Goal: Task Accomplishment & Management: Manage account settings

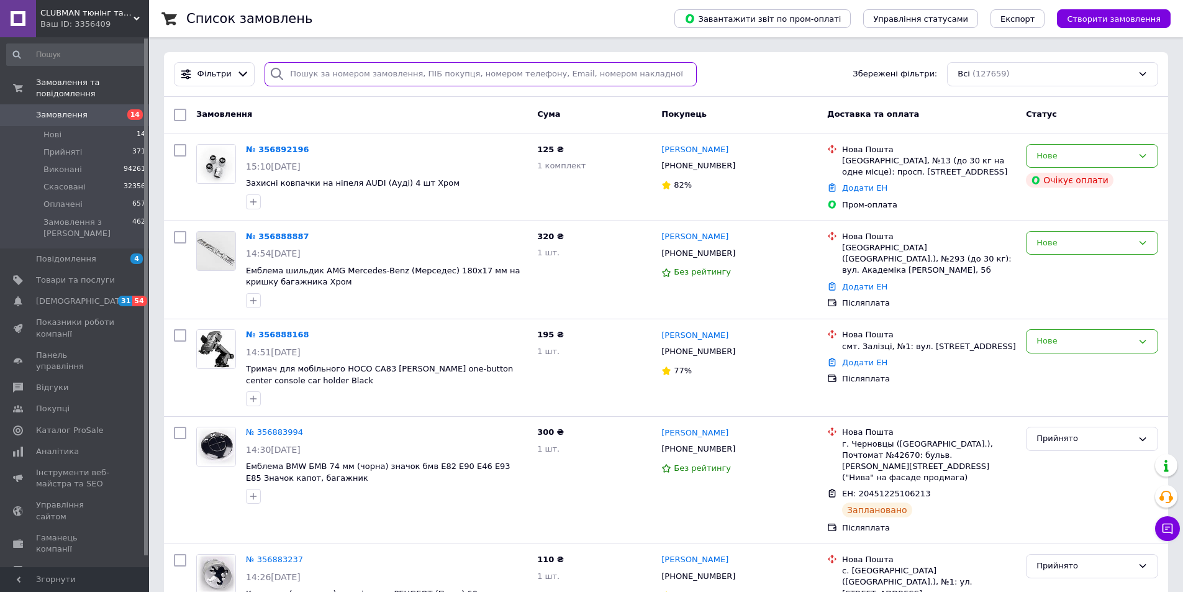
click at [478, 63] on input "search" at bounding box center [480, 74] width 432 height 24
paste input "[PHONE_NUMBER]"
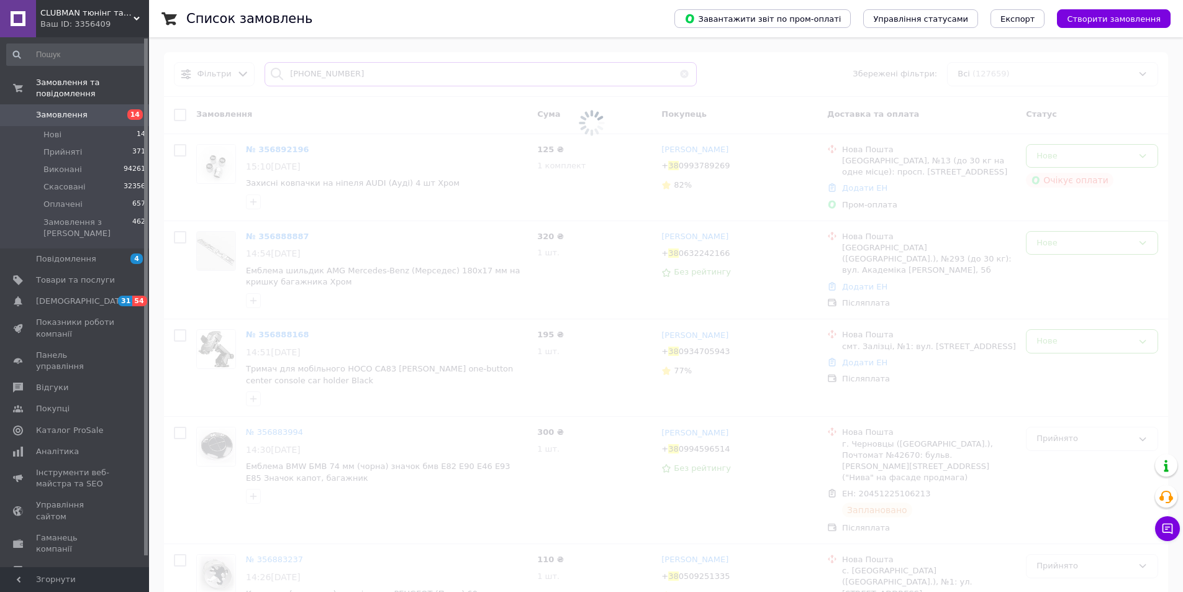
type input "[PHONE_NUMBER]"
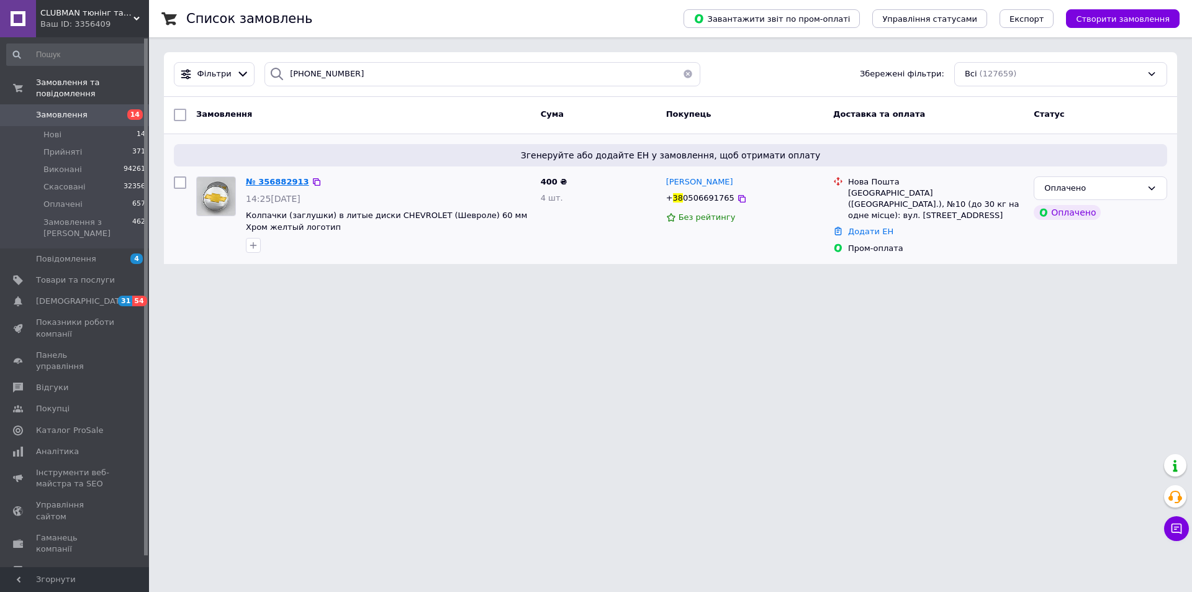
click at [281, 182] on span "№ 356882913" at bounding box center [277, 181] width 63 height 9
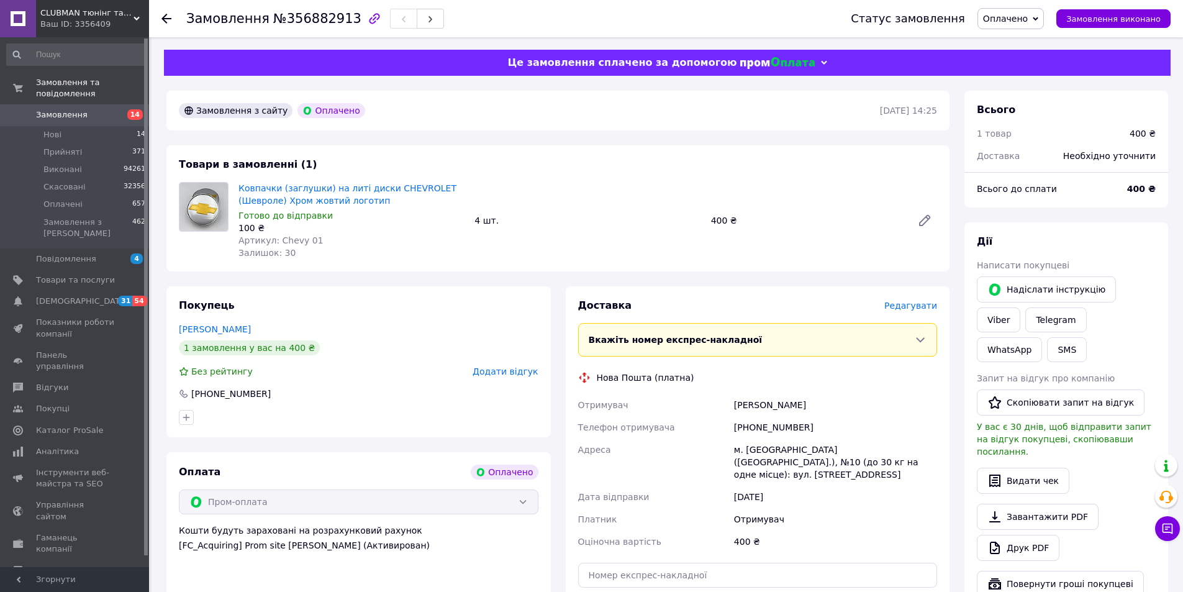
click at [912, 307] on span "Редагувати" at bounding box center [910, 305] width 53 height 10
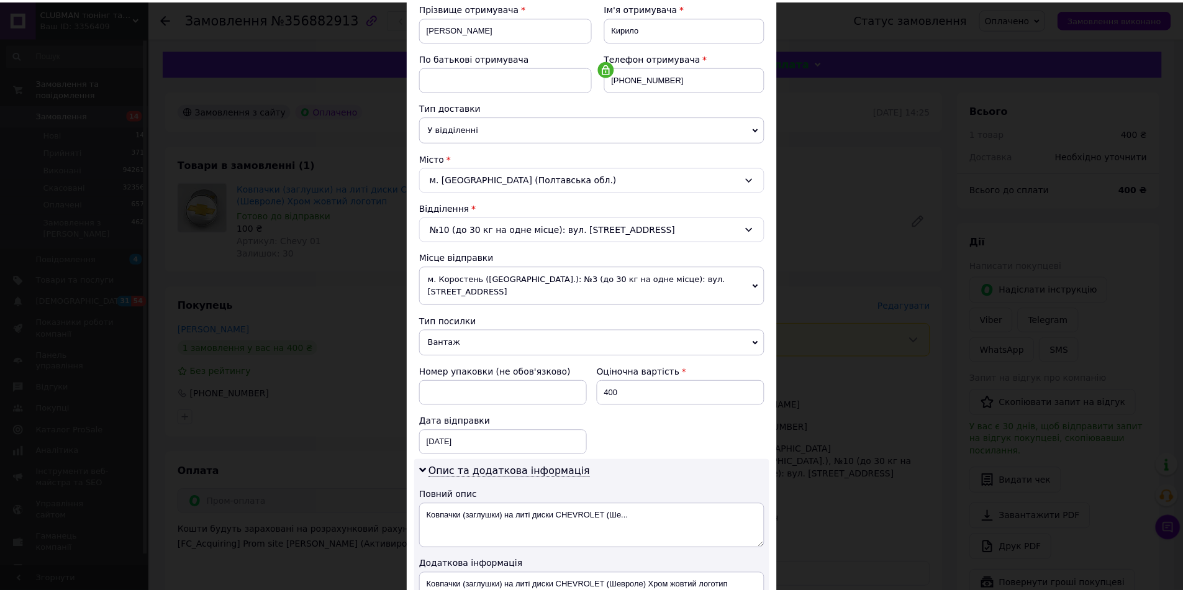
scroll to position [372, 0]
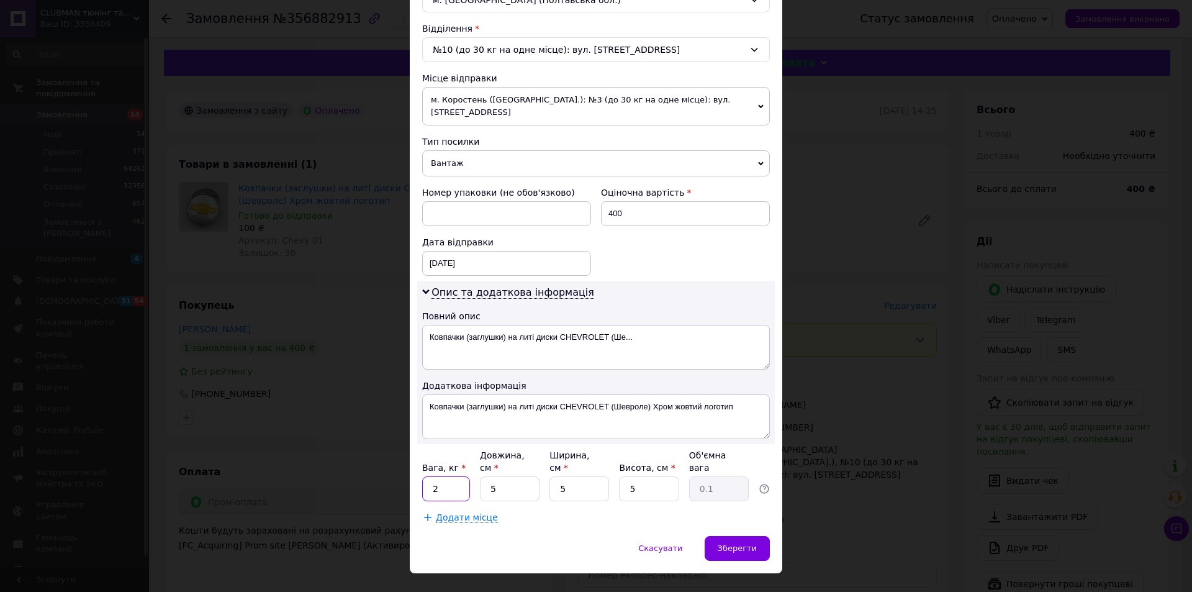
click at [456, 476] on input "2" at bounding box center [446, 488] width 48 height 25
type input "1"
click at [729, 543] on span "Зберегти" at bounding box center [737, 547] width 39 height 9
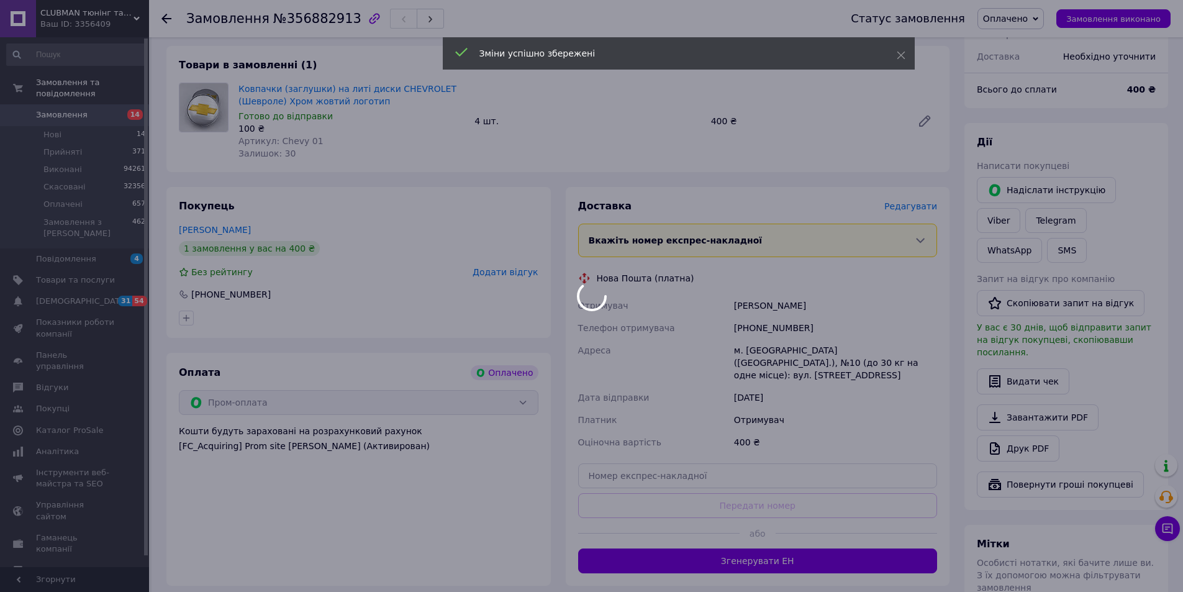
scroll to position [104, 0]
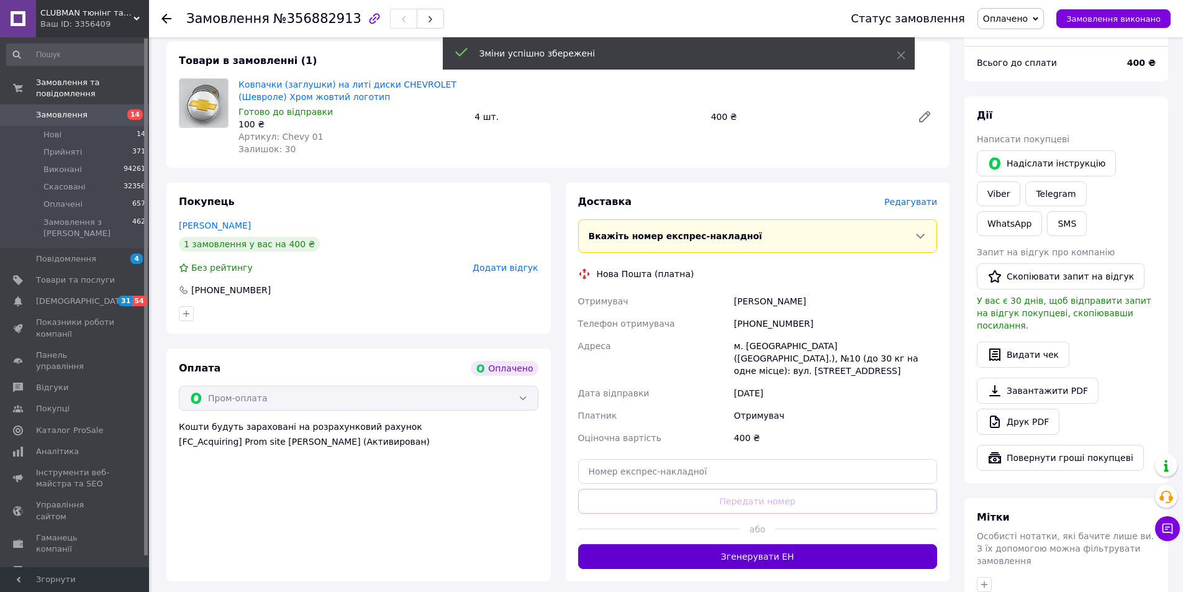
click at [719, 544] on button "Згенерувати ЕН" at bounding box center [757, 556] width 359 height 25
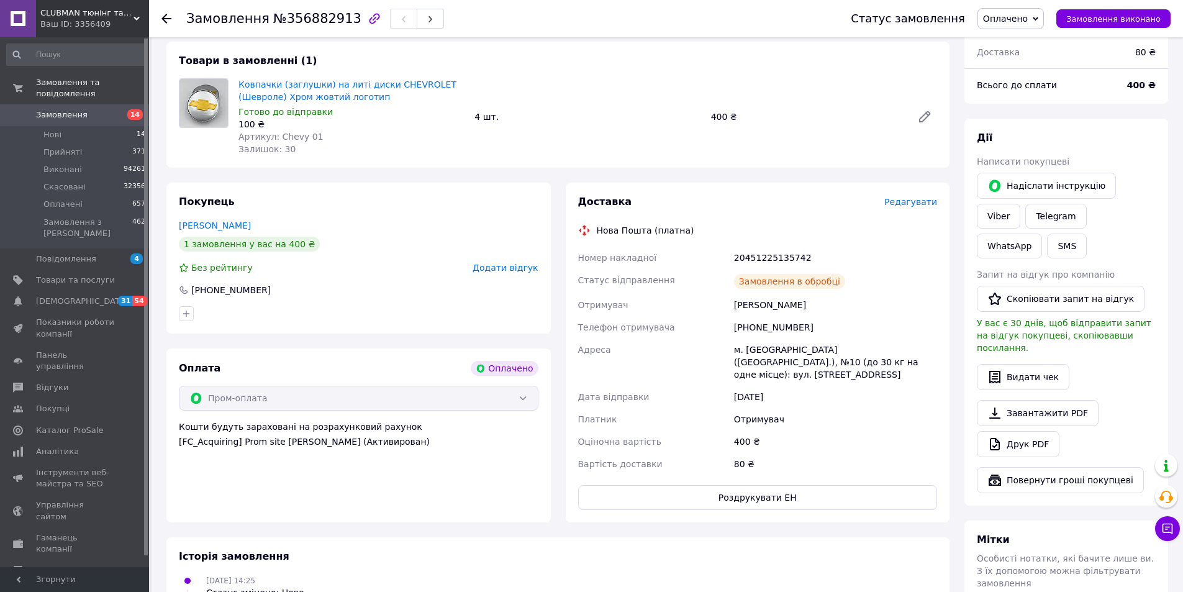
click at [764, 254] on div "20451225135742" at bounding box center [835, 257] width 208 height 22
copy div "20451225135742"
click at [66, 109] on span "Замовлення" at bounding box center [62, 114] width 52 height 11
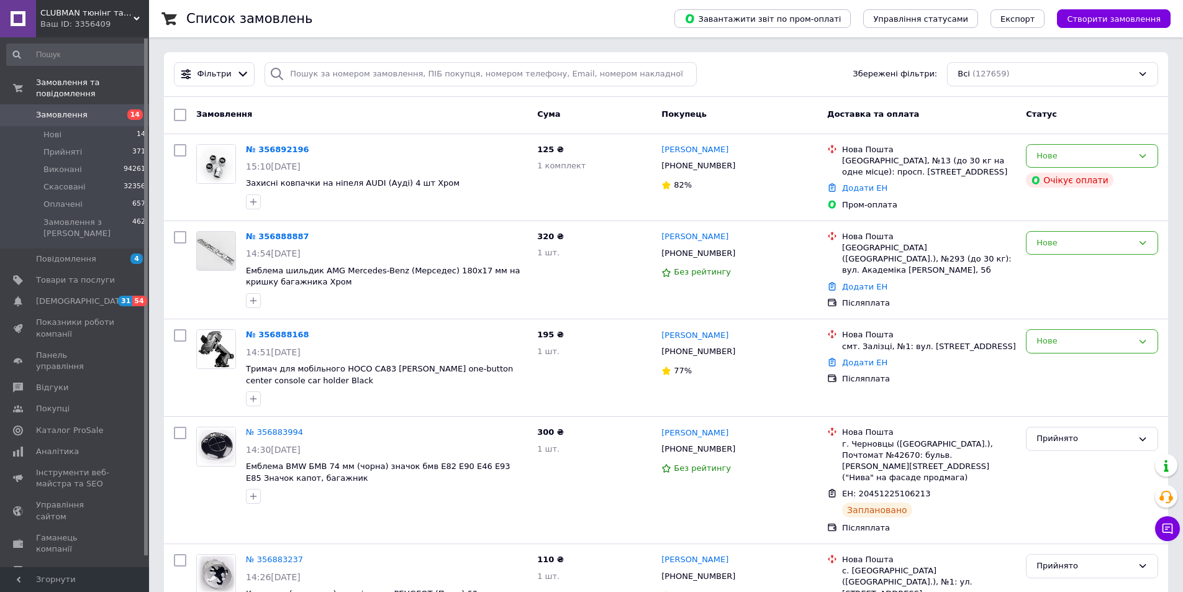
click at [379, 87] on div "Фільтри Збережені фільтри: Всі (127659)" at bounding box center [666, 74] width 1004 height 45
click at [379, 73] on input "search" at bounding box center [480, 74] width 432 height 24
paste input "[PHONE_NUMBER]"
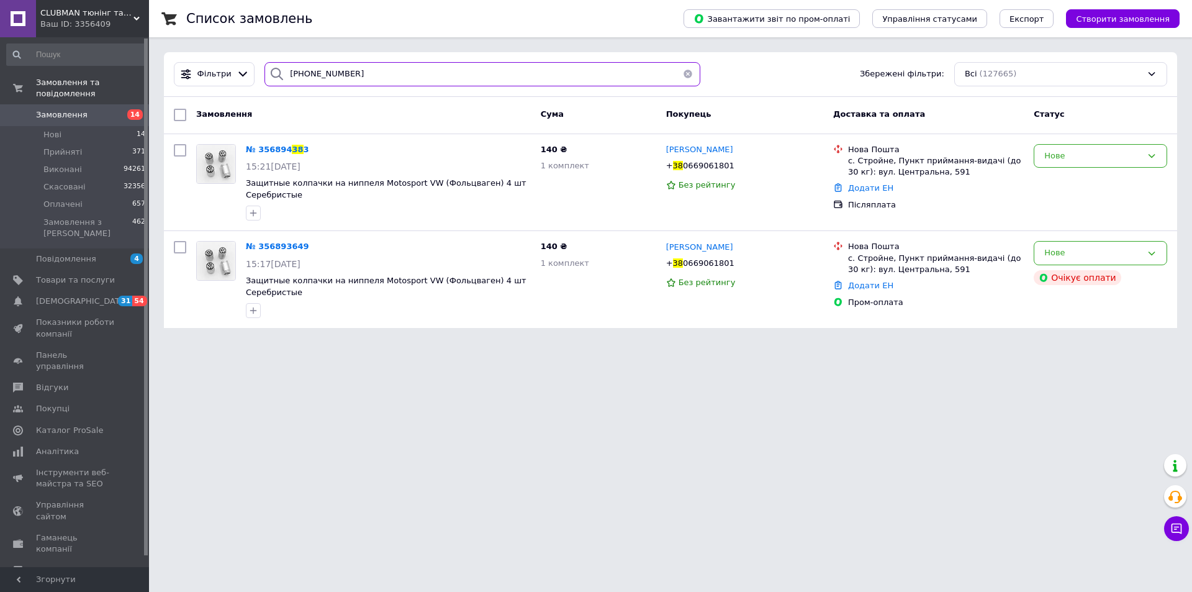
type input "[PHONE_NUMBER]"
